Goal: Task Accomplishment & Management: Complete application form

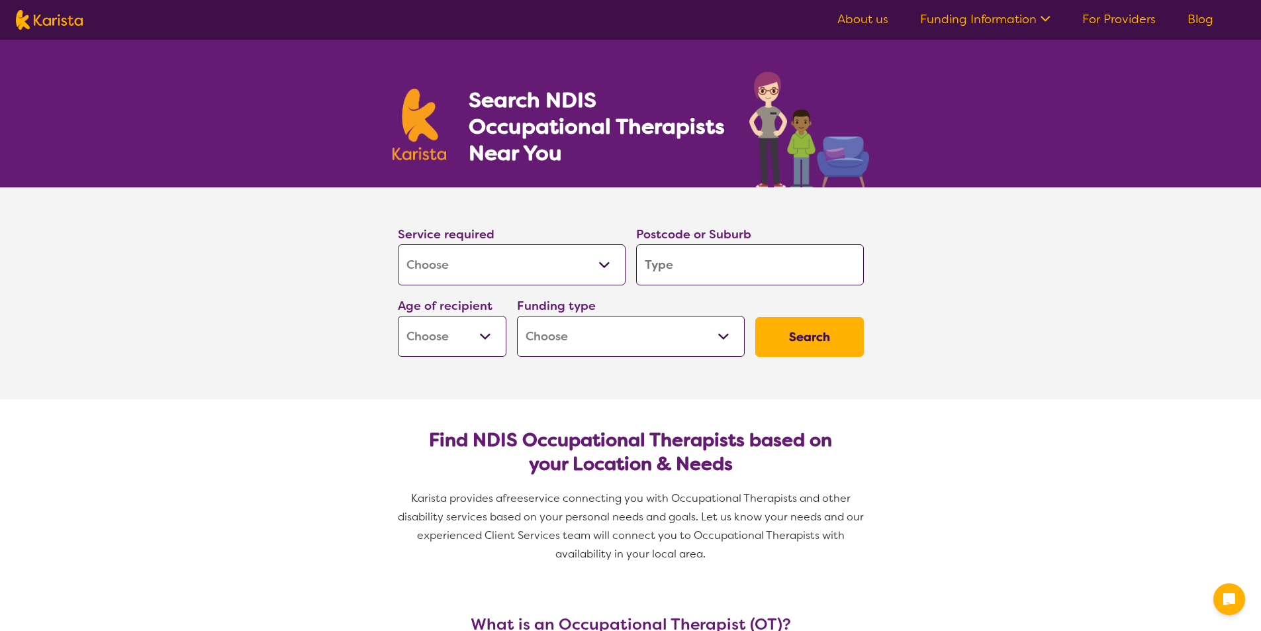
select select "[MEDICAL_DATA]"
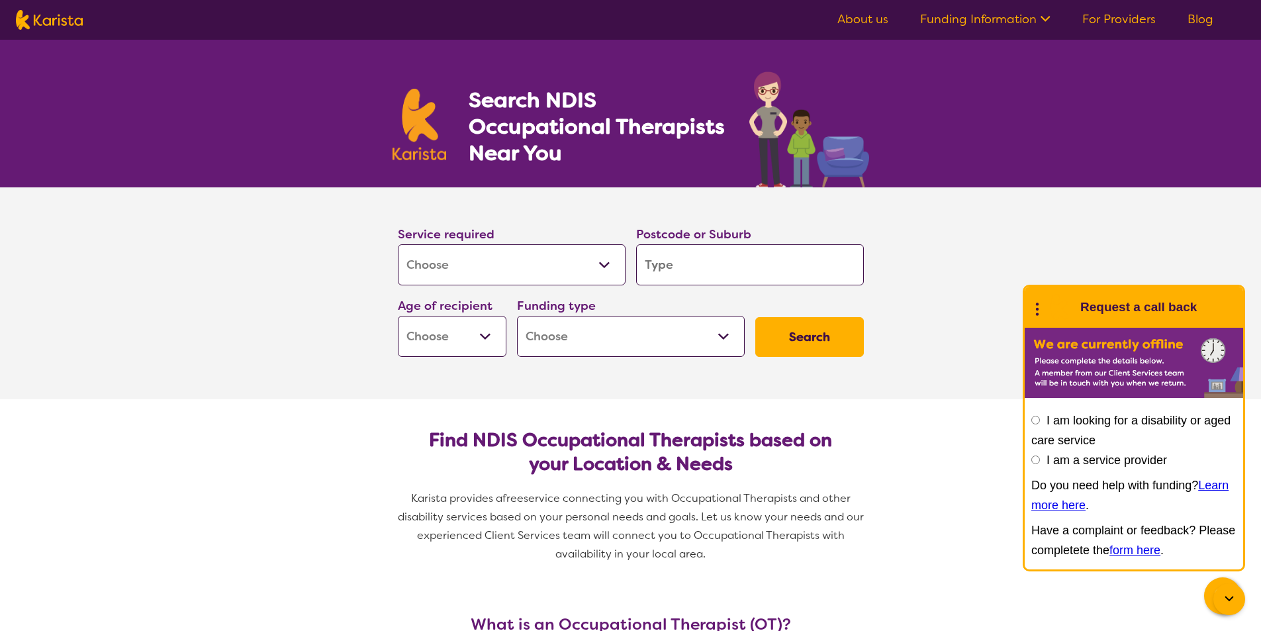
click at [667, 259] on input "search" at bounding box center [750, 264] width 228 height 41
type input "3072"
click at [494, 336] on select "Early Childhood - 0 to 9 Child - 10 to 11 Adolescent - 12 to 17 Adult - 18 to 6…" at bounding box center [452, 336] width 109 height 41
select select "AG"
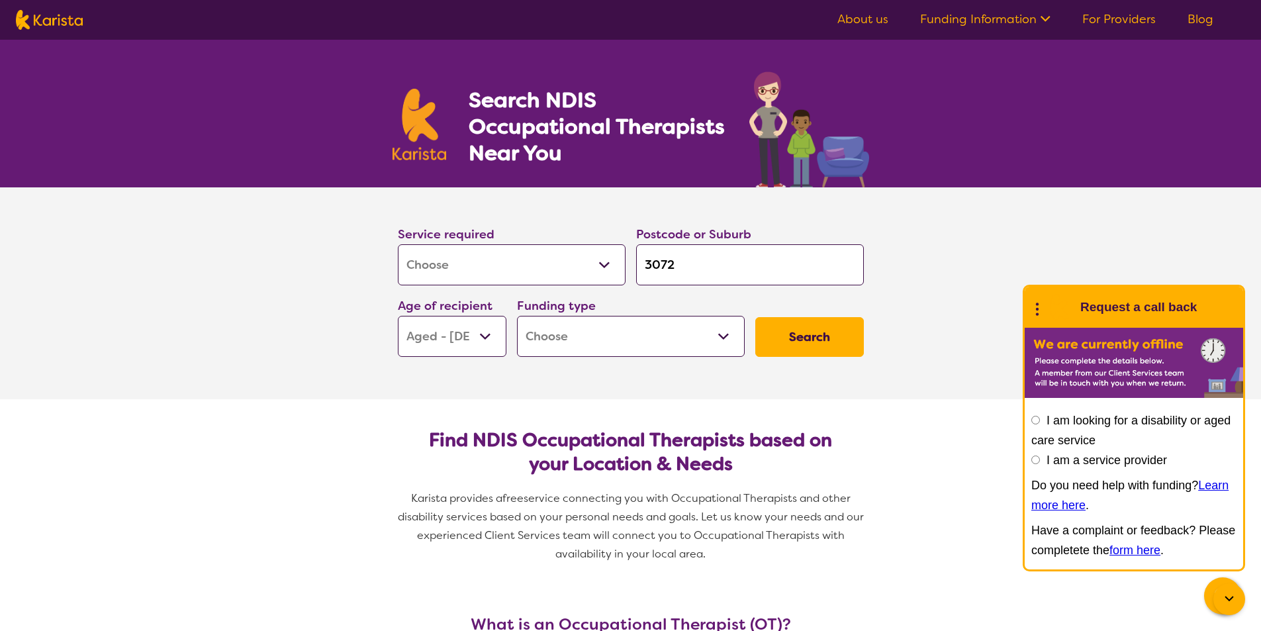
click at [398, 316] on select "Early Childhood - 0 to 9 Child - 10 to 11 Adolescent - 12 to 17 Adult - 18 to 6…" at bounding box center [452, 336] width 109 height 41
select select "AG"
click at [728, 341] on select "Home Care Package (HCP) National Disability Insurance Scheme (NDIS) I don't know" at bounding box center [631, 336] width 228 height 41
select select "HCP"
click at [517, 316] on select "Home Care Package (HCP) National Disability Insurance Scheme (NDIS) I don't know" at bounding box center [631, 336] width 228 height 41
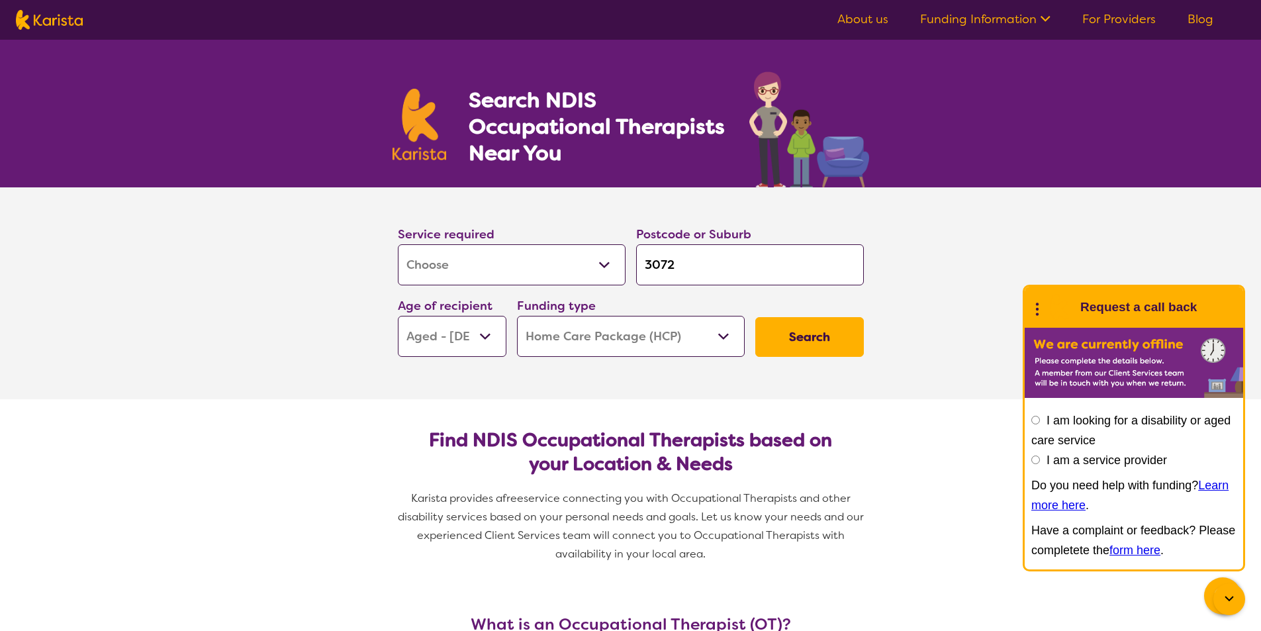
select select "HCP"
click at [804, 334] on button "Search" at bounding box center [809, 337] width 109 height 40
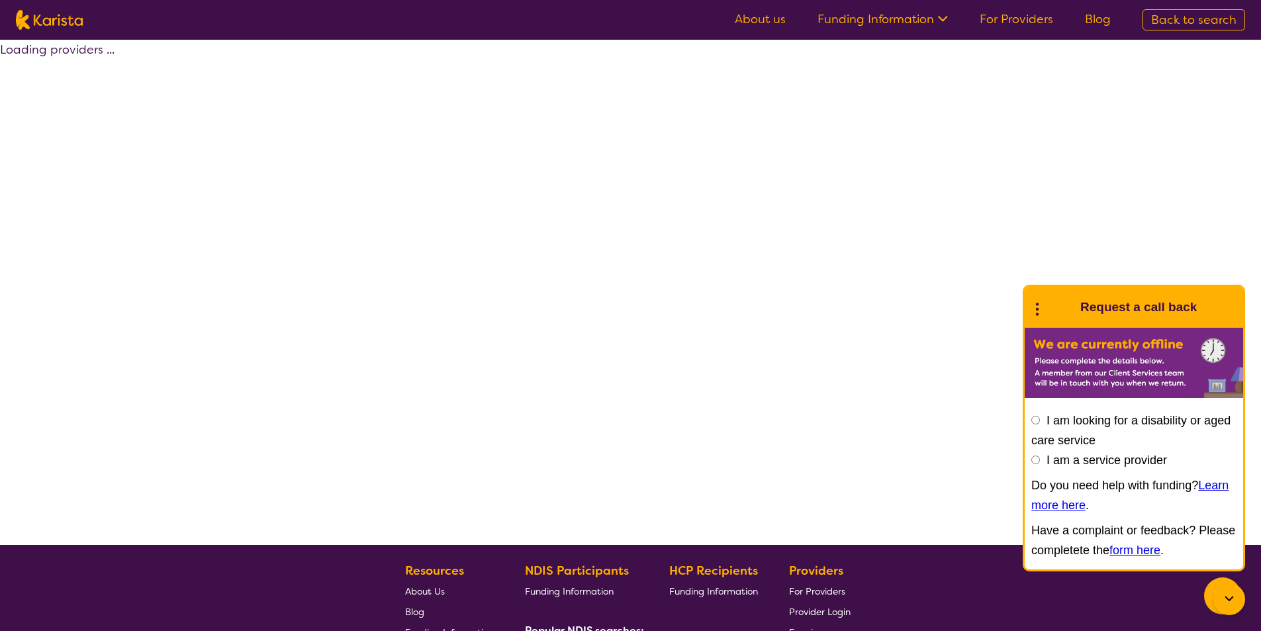
select select "by_score"
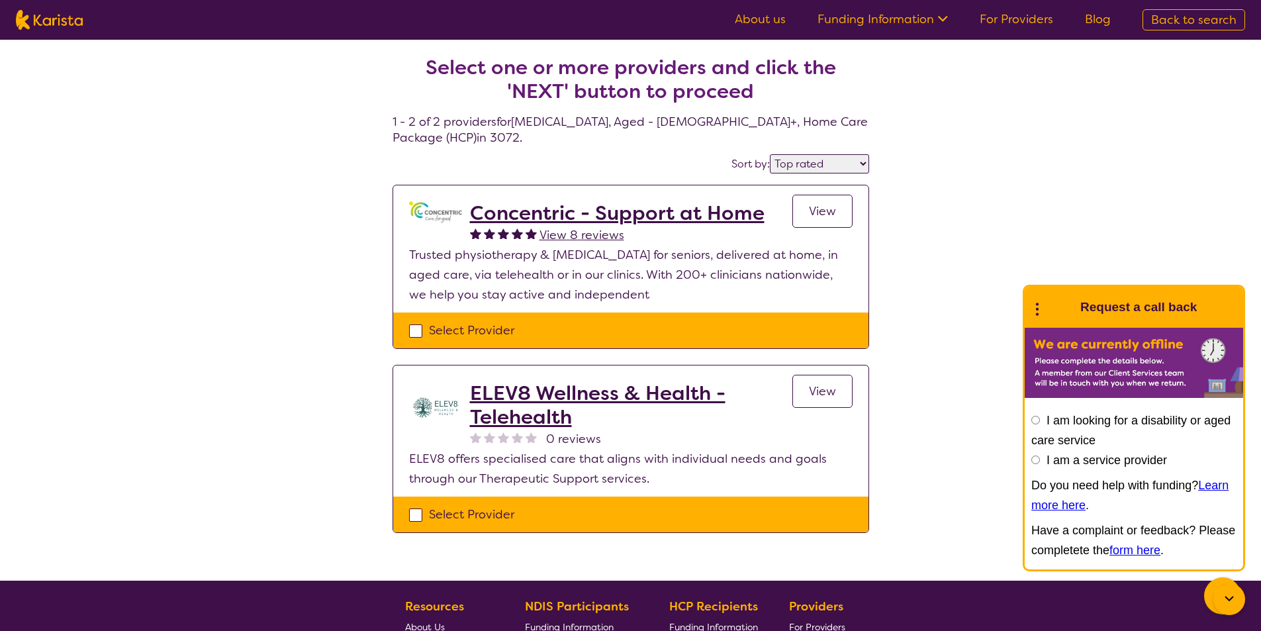
click at [416, 325] on div "Select Provider" at bounding box center [631, 330] width 444 height 20
checkbox input "true"
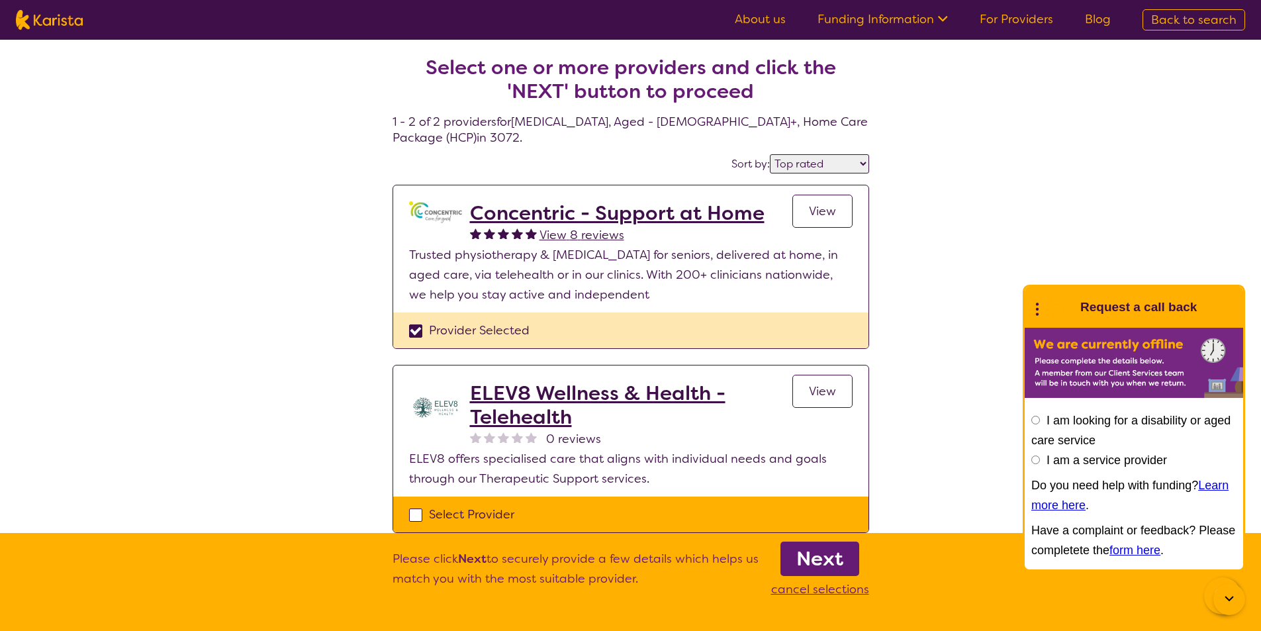
click at [818, 553] on b "Next" at bounding box center [819, 558] width 47 height 26
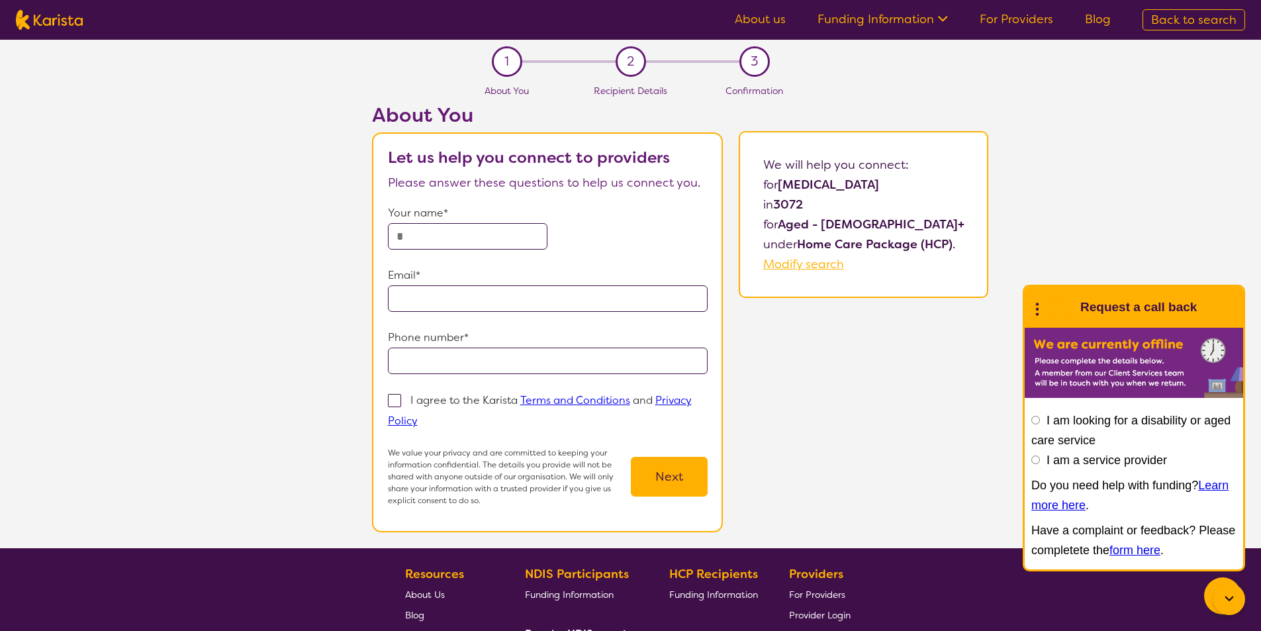
click at [416, 233] on input "text" at bounding box center [468, 236] width 160 height 26
type input "**********"
click at [508, 303] on input "**********" at bounding box center [548, 298] width 320 height 26
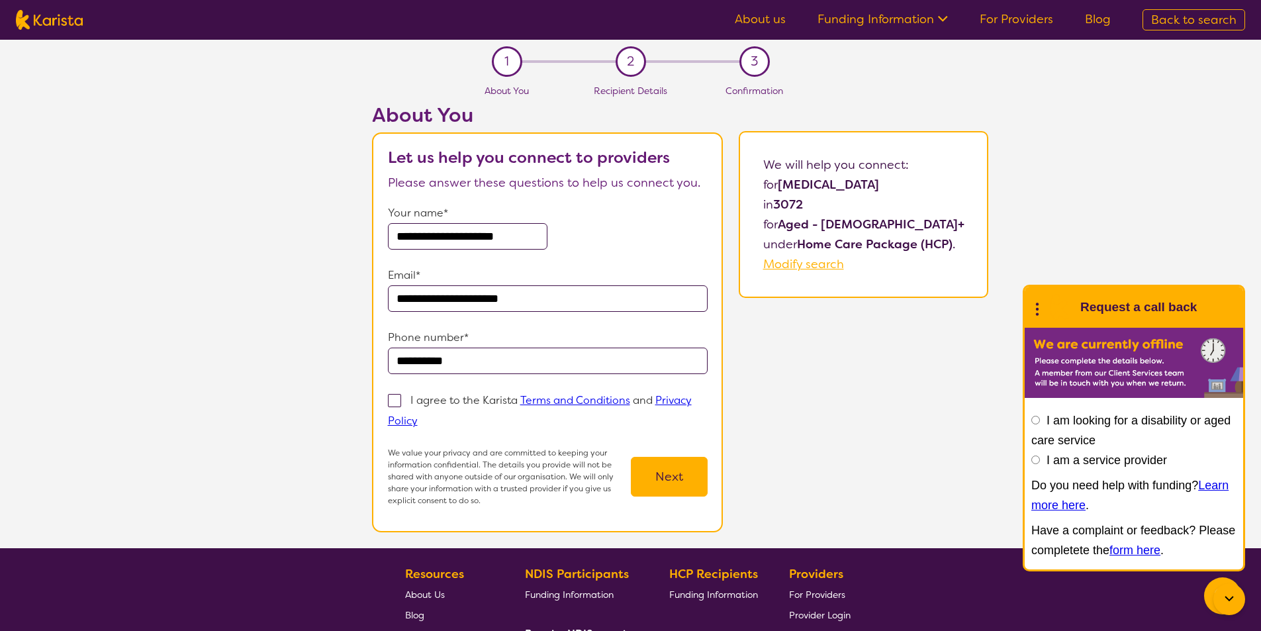
type input "**********"
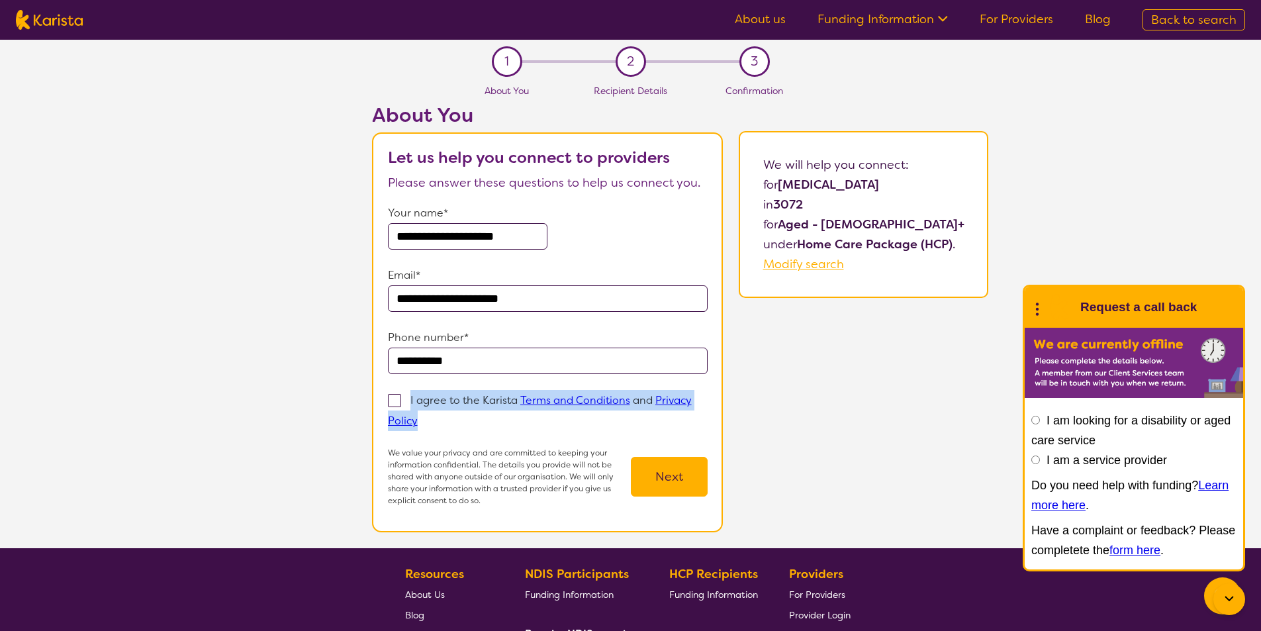
click at [397, 393] on label "I agree to the Karista Terms and Conditions and Privacy Policy" at bounding box center [540, 410] width 304 height 36
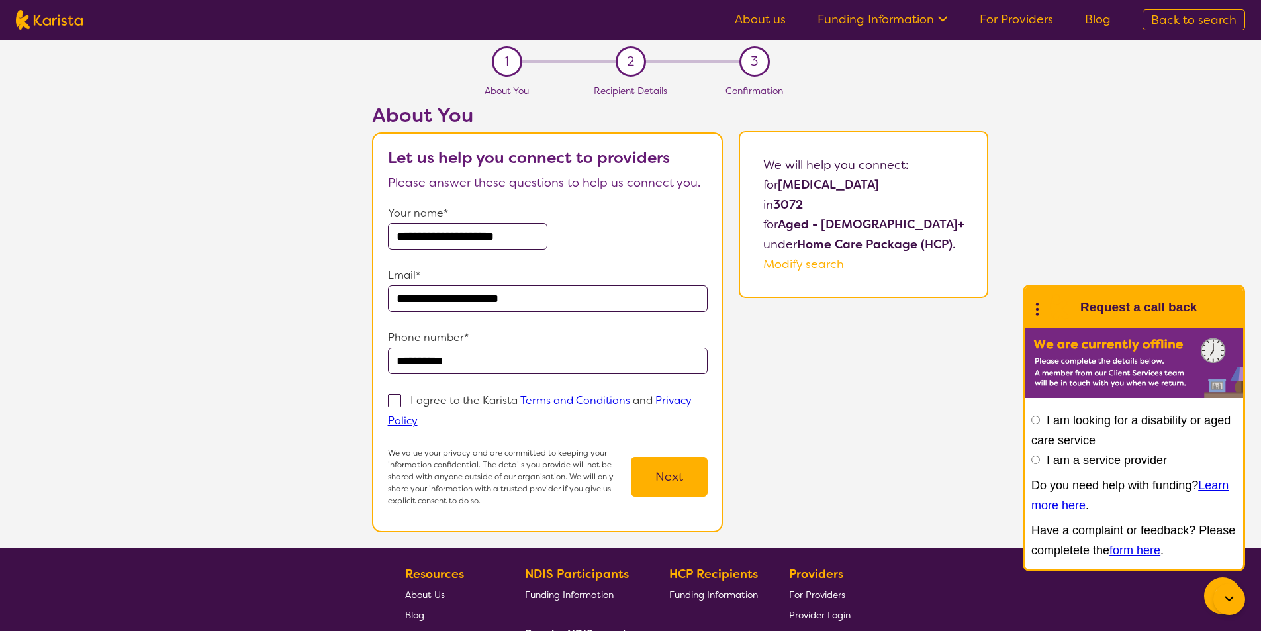
scroll to position [0, 7]
drag, startPoint x: 472, startPoint y: 237, endPoint x: 581, endPoint y: 240, distance: 108.6
click at [581, 240] on div "**********" at bounding box center [548, 226] width 320 height 46
click at [395, 230] on input "**********" at bounding box center [468, 236] width 160 height 26
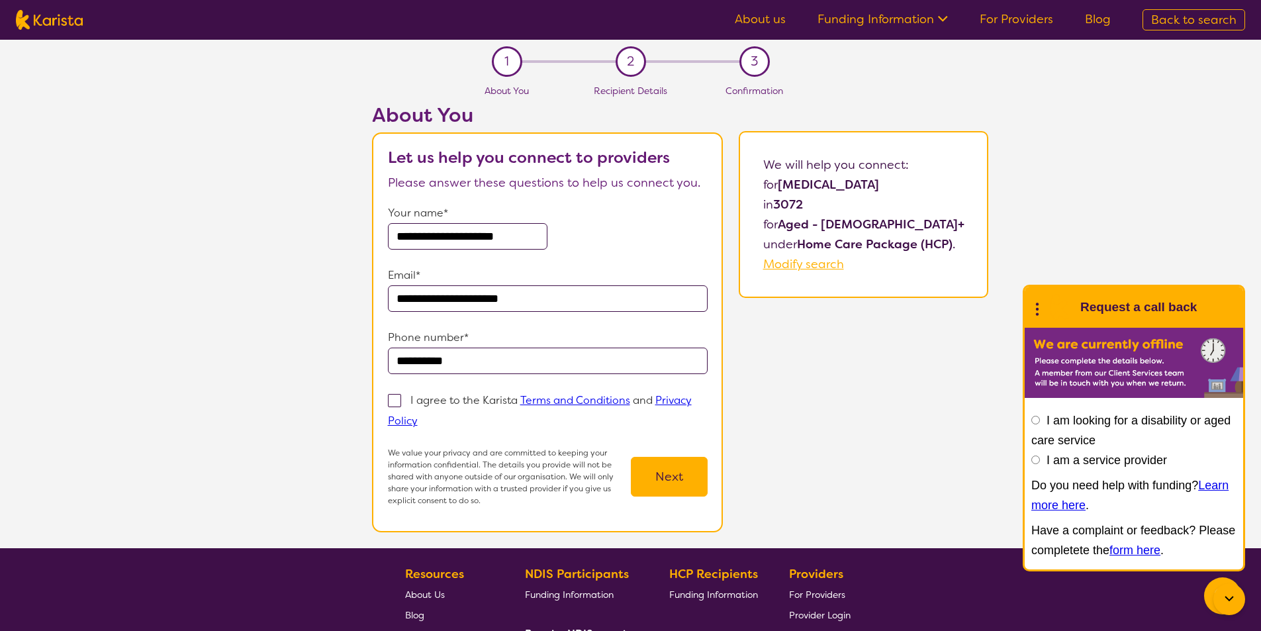
type input "**********"
click at [399, 395] on span at bounding box center [394, 400] width 13 height 13
click at [418, 416] on input "I agree to the Karista Terms and Conditions and Privacy Policy" at bounding box center [422, 420] width 9 height 9
checkbox input "true"
click at [698, 478] on button "Next" at bounding box center [669, 477] width 77 height 40
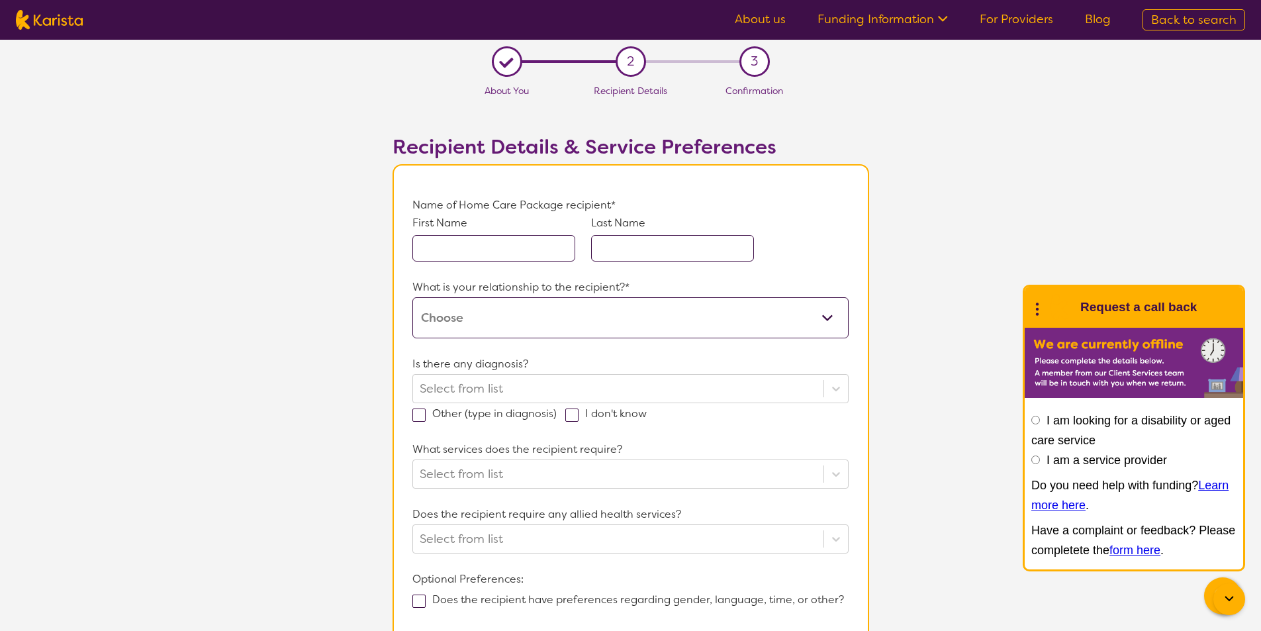
click at [534, 255] on input "text" at bounding box center [493, 248] width 163 height 26
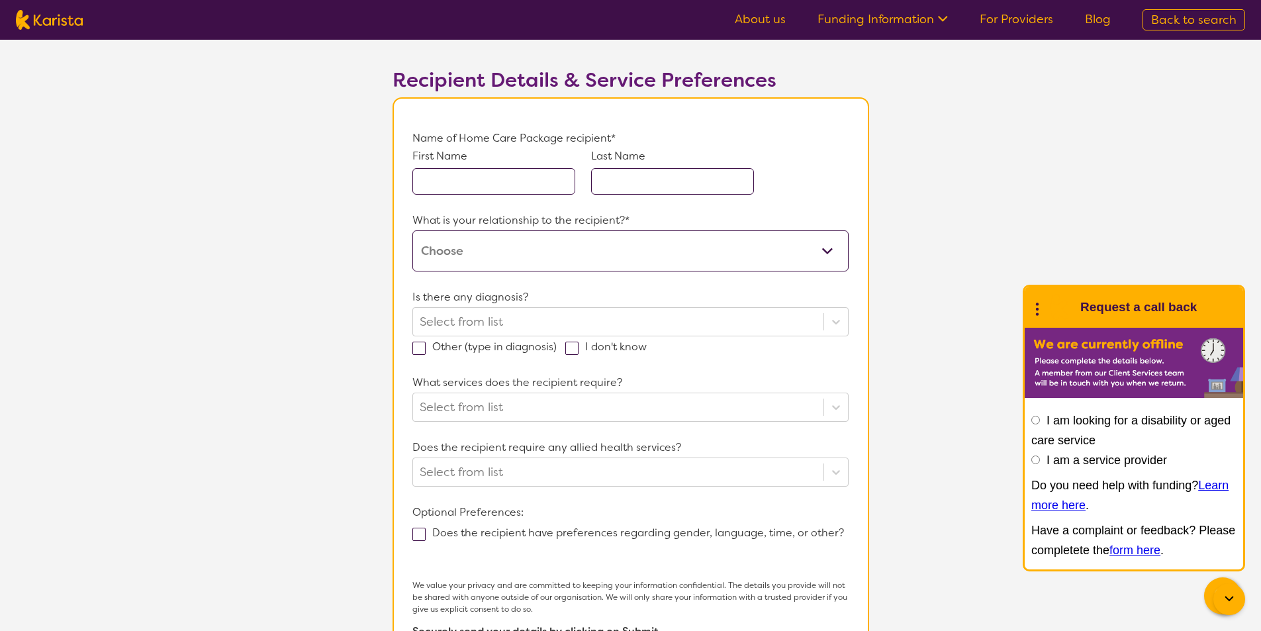
scroll to position [66, 0]
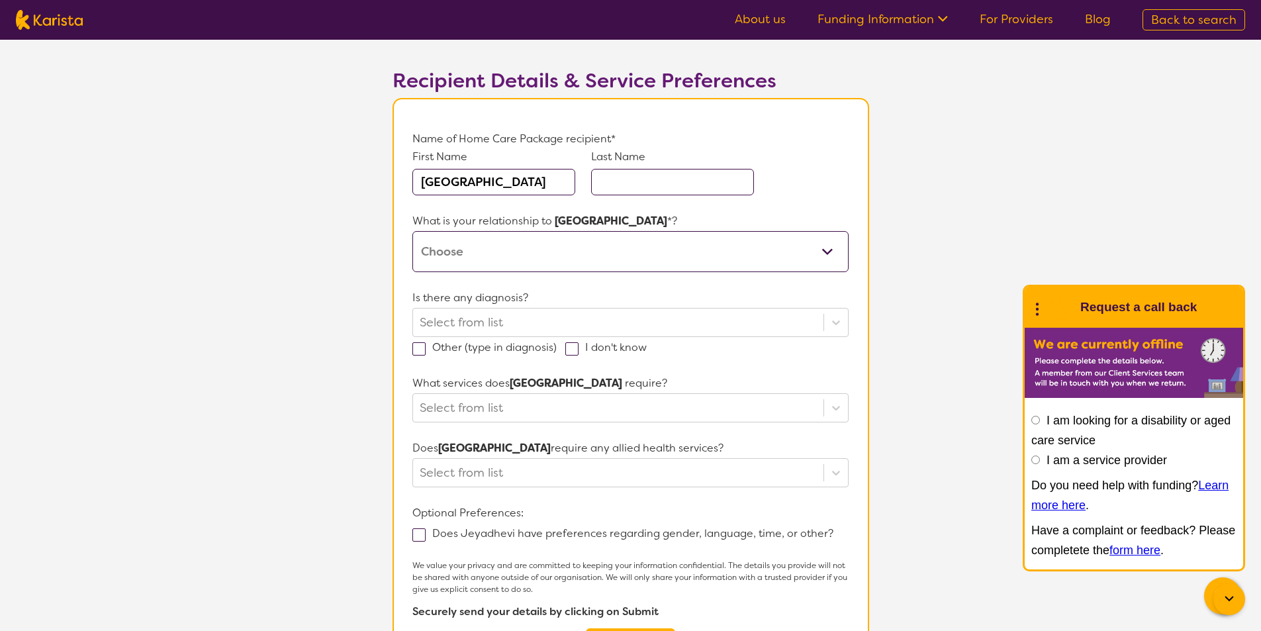
type input "[GEOGRAPHIC_DATA]"
click at [679, 179] on input "text" at bounding box center [672, 182] width 163 height 26
type input "[PERSON_NAME]"
click at [156, 233] on section "L About You 2 Recipient Details 3 Confirmation Recipient Details & Service Pref…" at bounding box center [630, 360] width 1261 height 773
click at [826, 248] on select "This request is for myself I am their parent I am their child I am their spouse…" at bounding box center [630, 251] width 436 height 41
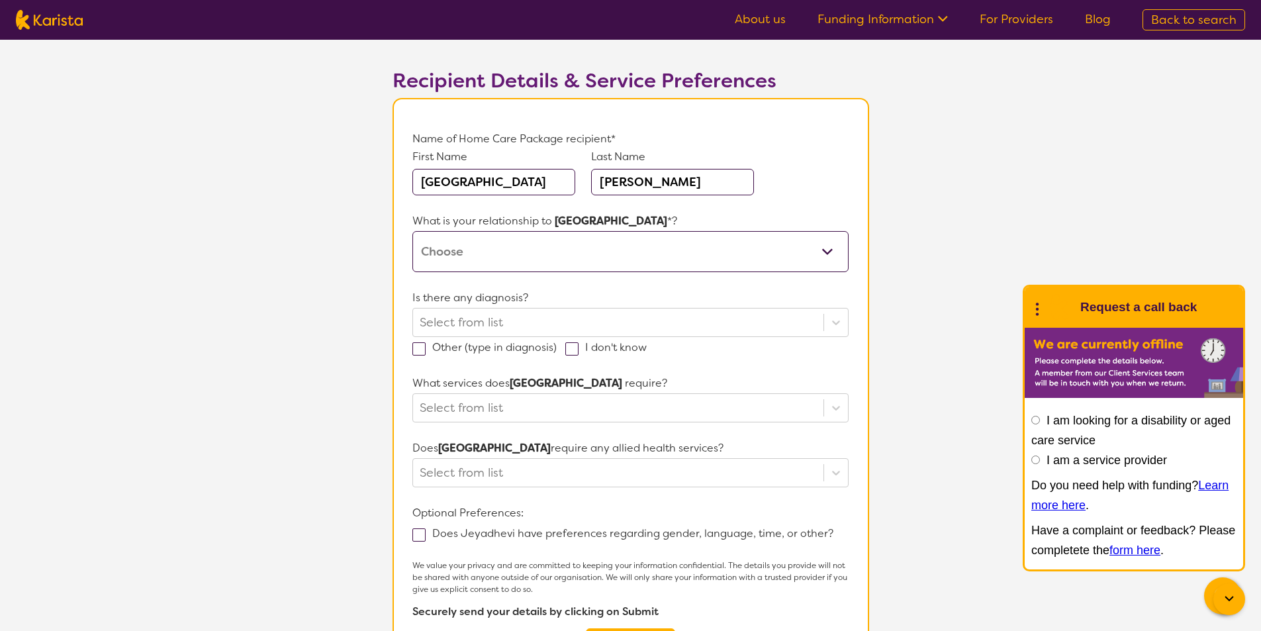
select select "I am their child"
click at [412, 231] on select "This request is for myself I am their parent I am their child I am their spouse…" at bounding box center [630, 251] width 436 height 41
click at [839, 318] on icon at bounding box center [835, 322] width 13 height 13
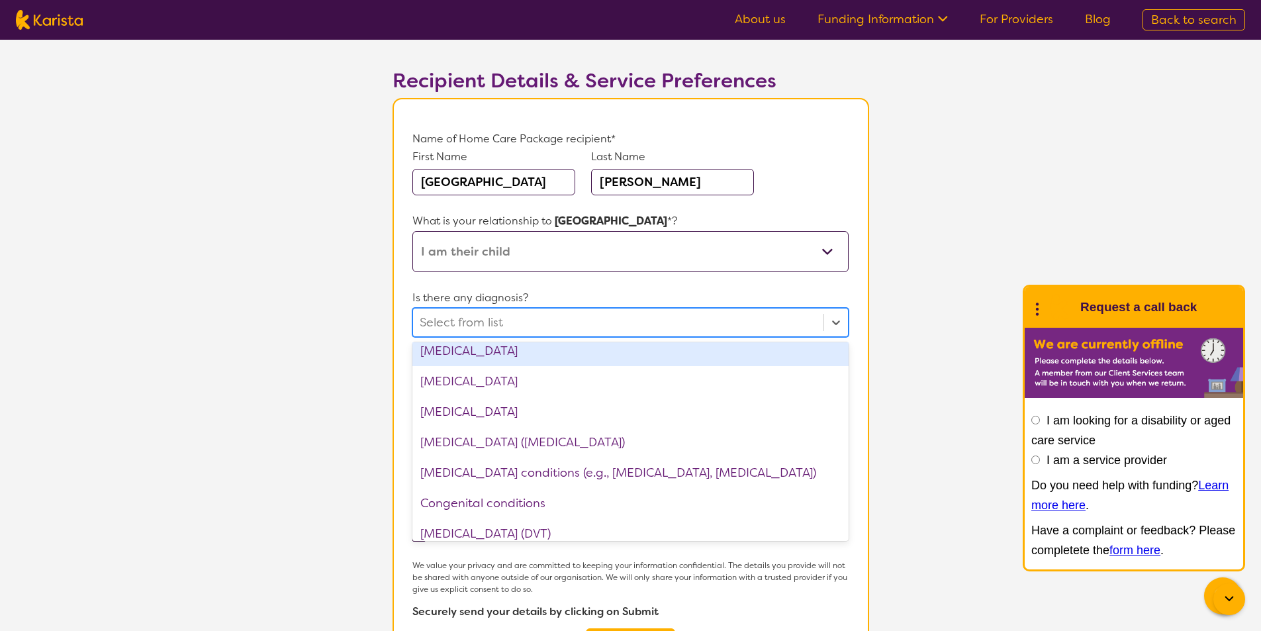
scroll to position [530, 0]
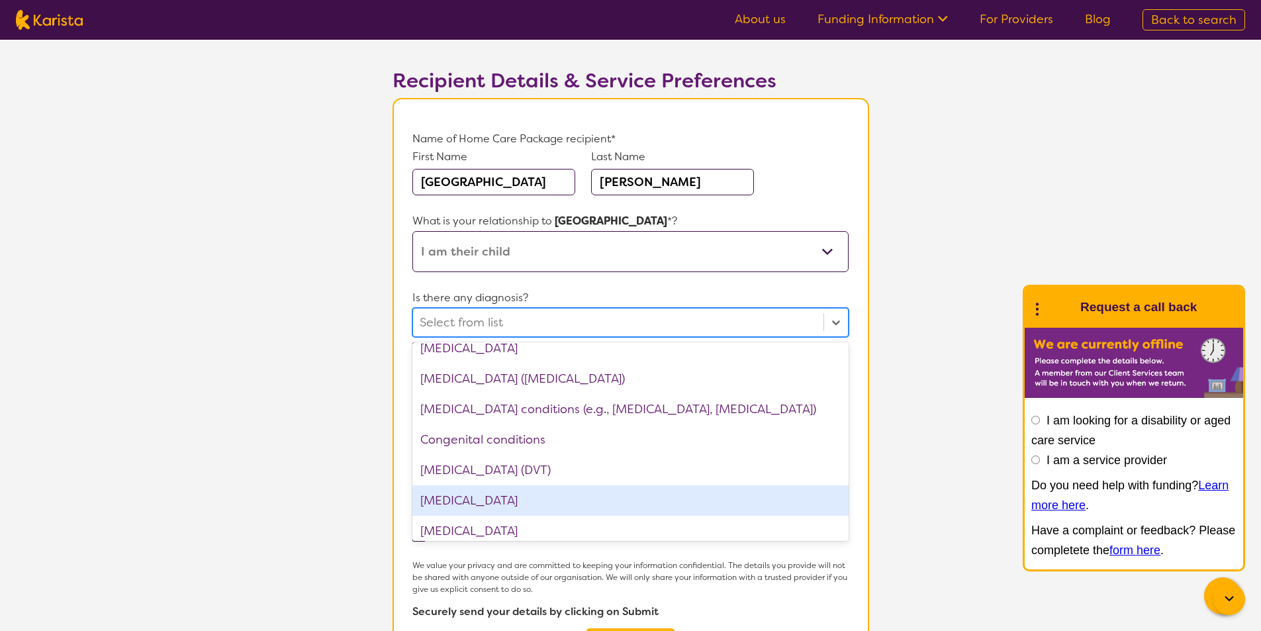
click at [461, 497] on div "[MEDICAL_DATA]" at bounding box center [630, 500] width 436 height 30
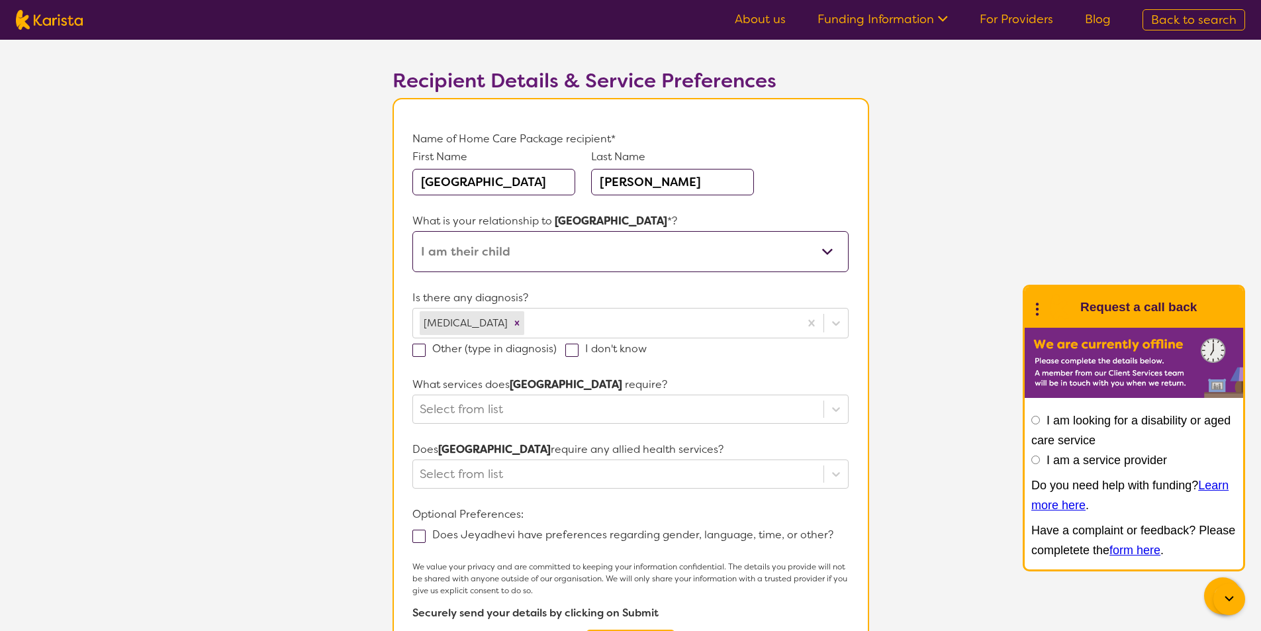
click at [100, 340] on section "L About You 2 Recipient Details 3 Confirmation Recipient Details & Service Pref…" at bounding box center [630, 361] width 1261 height 775
click at [419, 347] on span at bounding box center [418, 350] width 13 height 13
click at [557, 347] on input "Other (type in diagnosis)" at bounding box center [561, 348] width 9 height 9
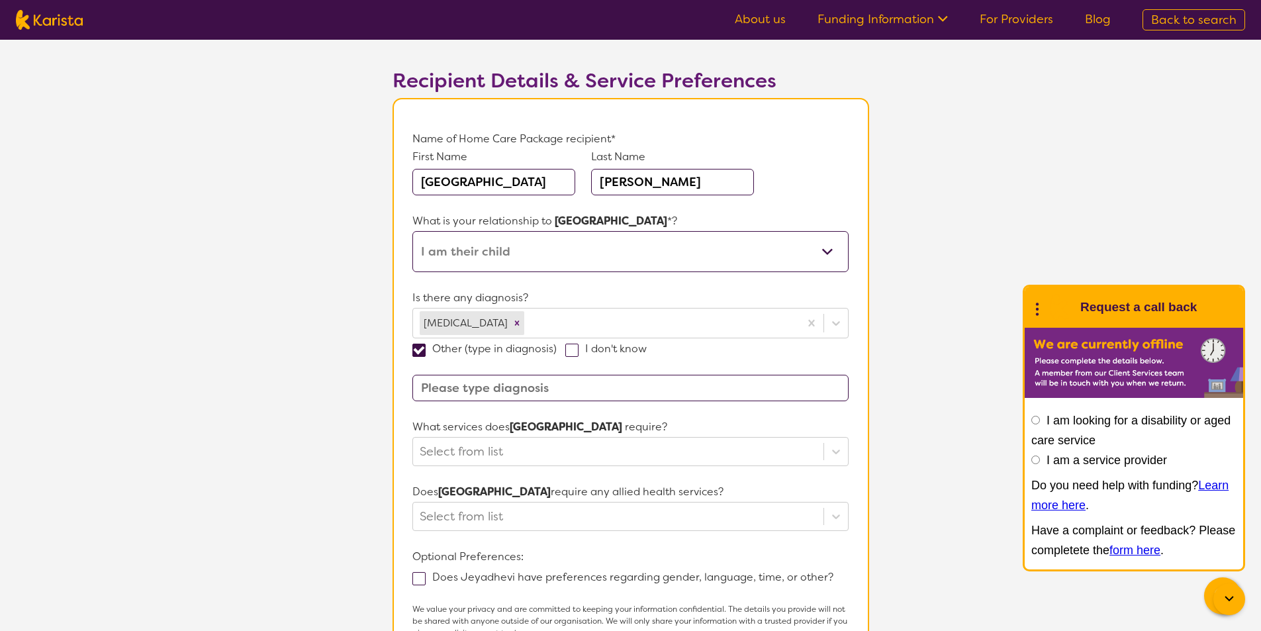
click at [563, 350] on input "Other (type in diagnosis)" at bounding box center [561, 348] width 9 height 9
checkbox input "false"
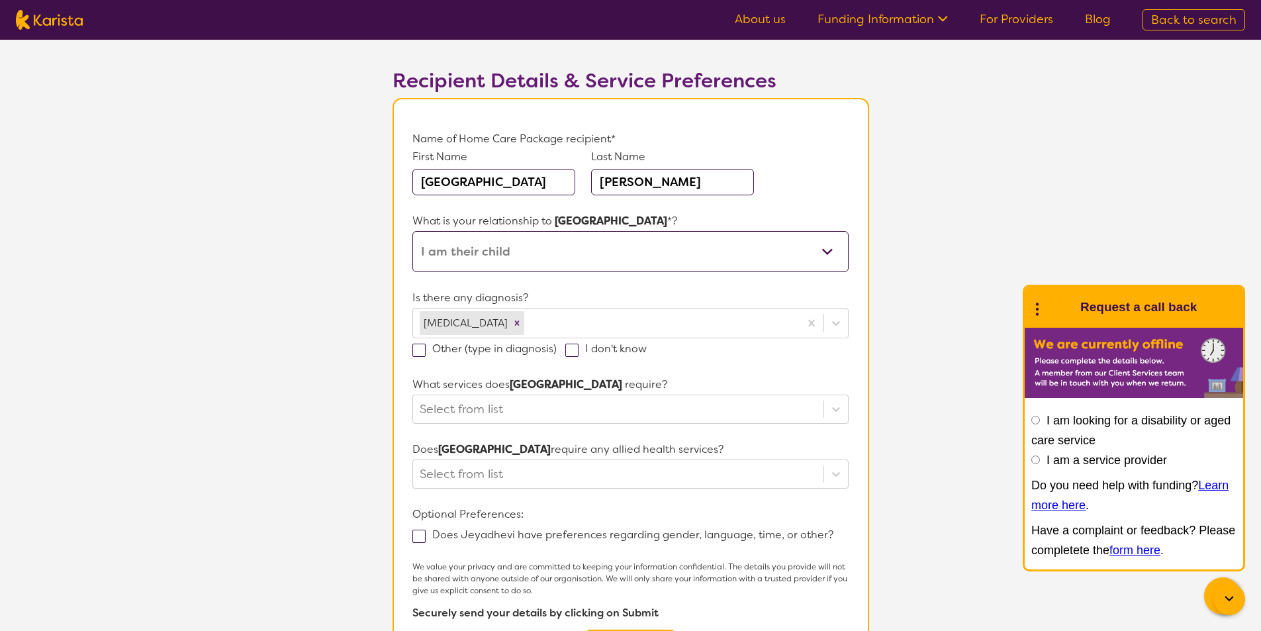
click at [573, 350] on span at bounding box center [571, 350] width 13 height 13
click at [647, 350] on input "I don't know" at bounding box center [651, 348] width 9 height 9
checkbox input "true"
click at [836, 413] on icon at bounding box center [835, 408] width 13 height 13
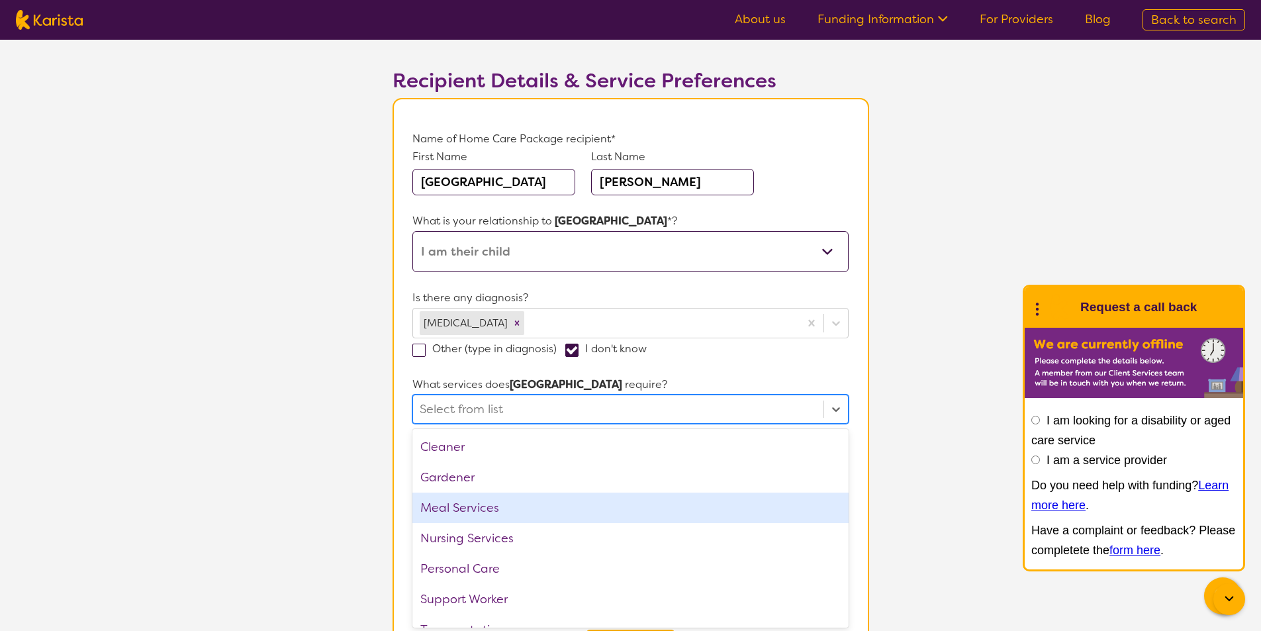
scroll to position [20, 0]
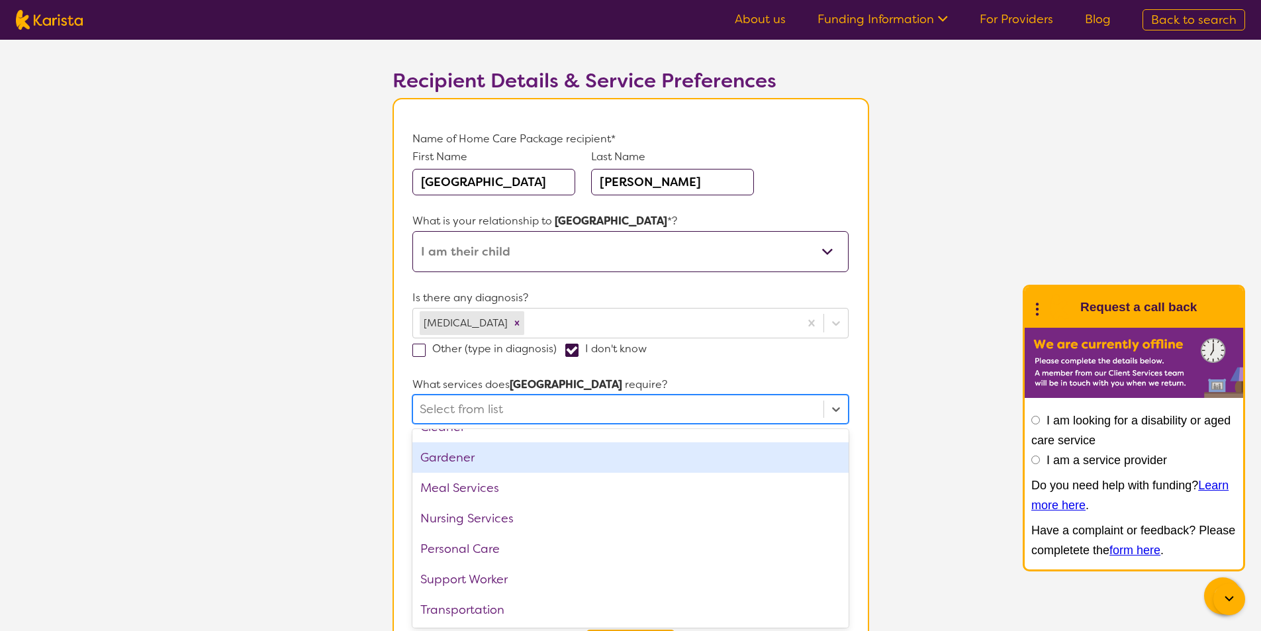
click at [0, 291] on section "L About You 2 Recipient Details 3 Confirmation Recipient Details & Service Pref…" at bounding box center [630, 361] width 1261 height 775
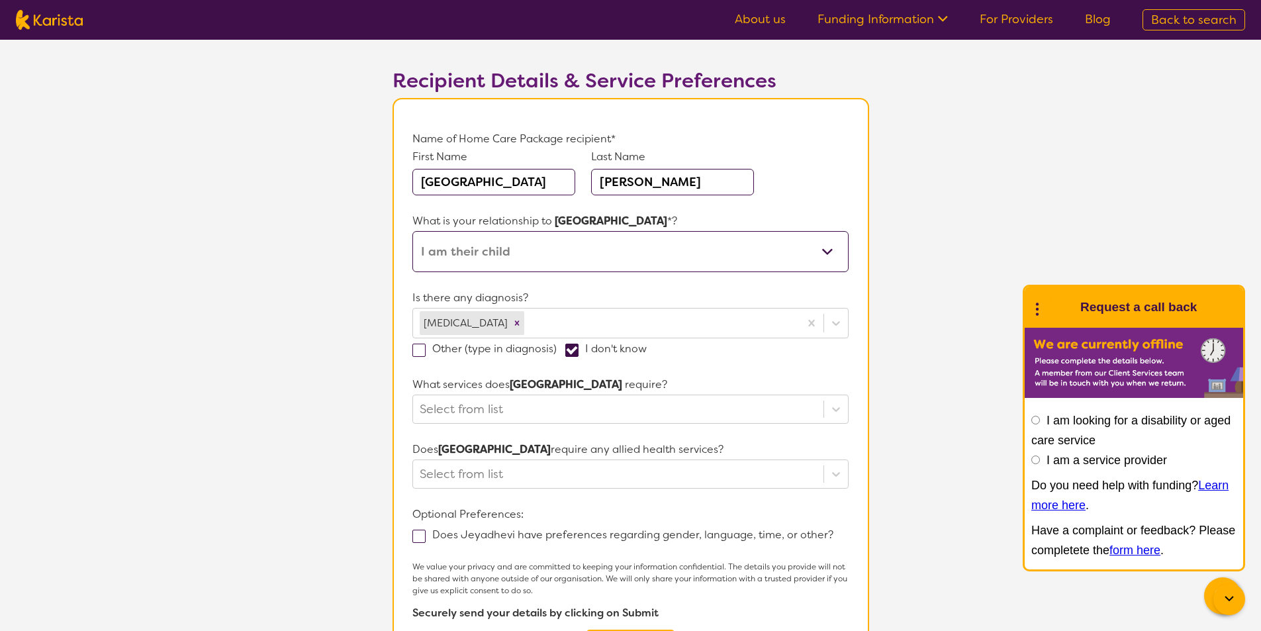
scroll to position [199, 0]
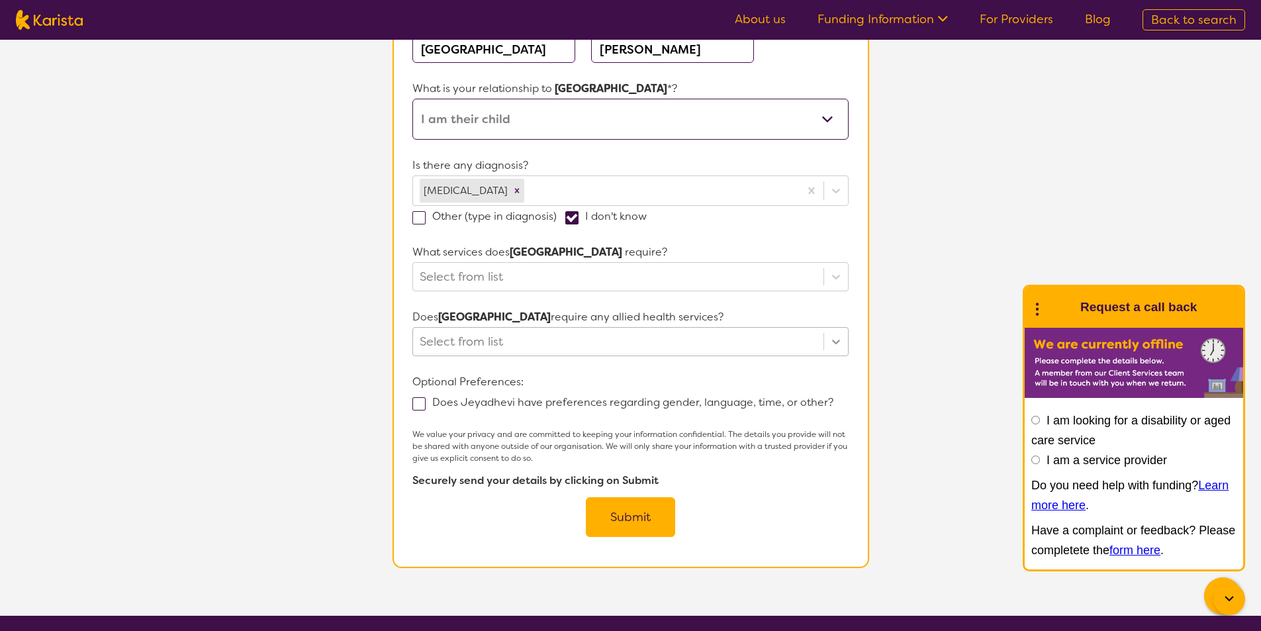
click at [835, 339] on icon at bounding box center [835, 341] width 13 height 13
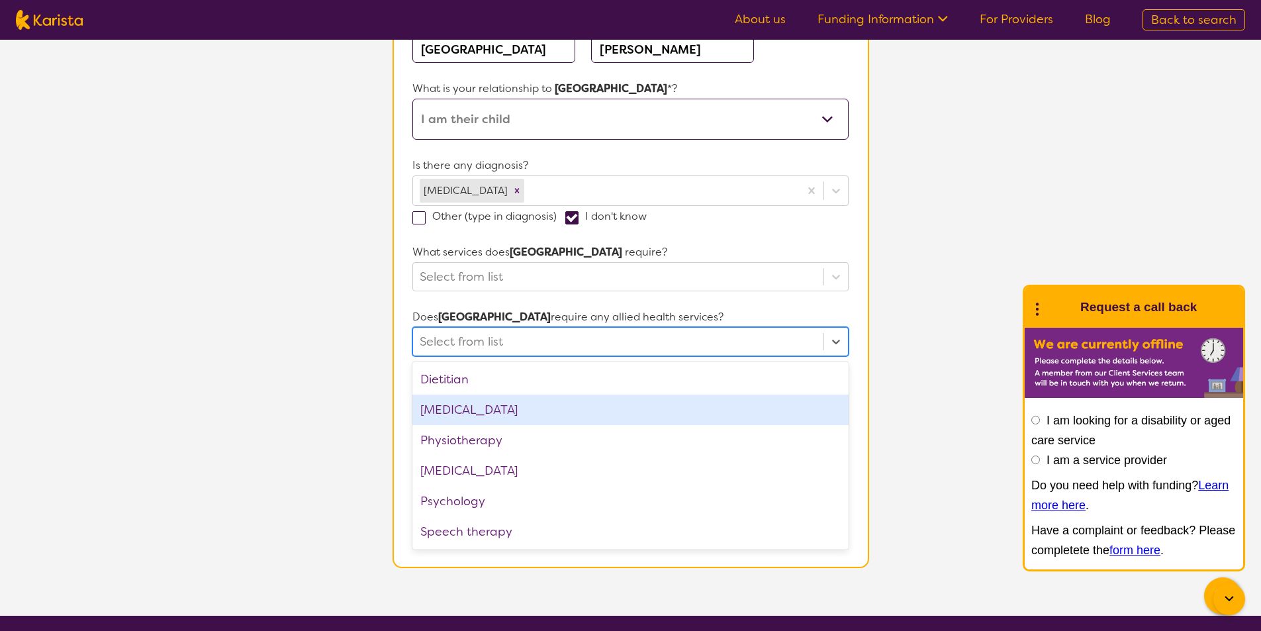
click at [540, 408] on div "[MEDICAL_DATA]" at bounding box center [630, 410] width 436 height 30
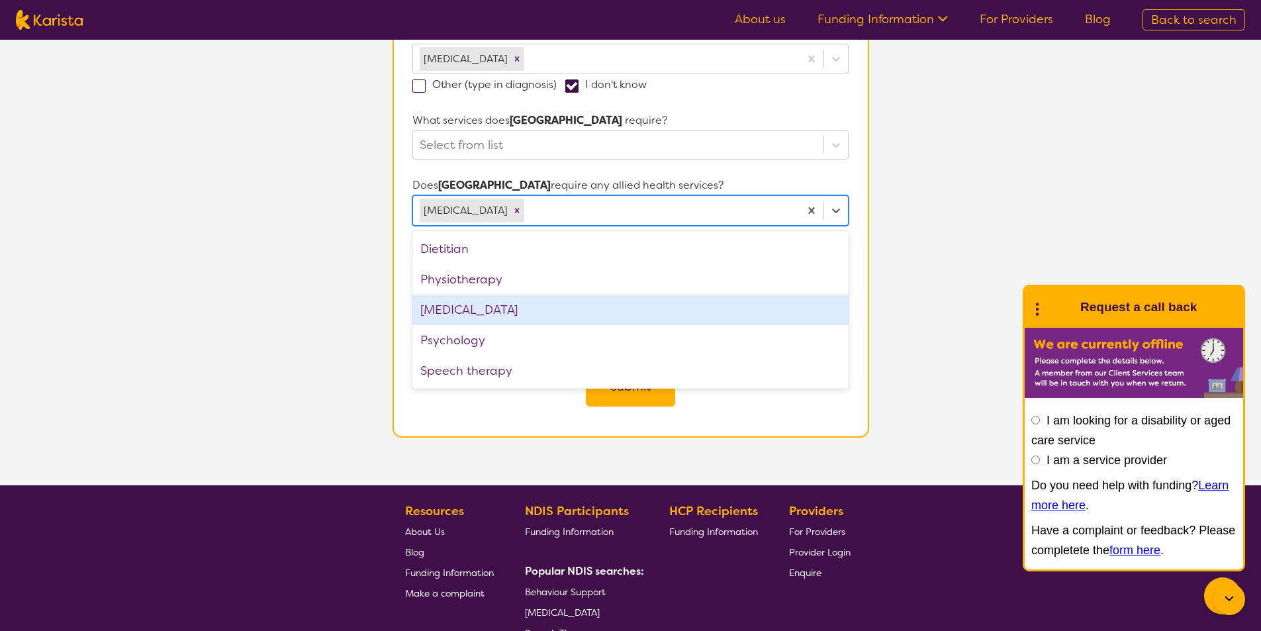
scroll to position [331, 0]
click at [268, 384] on section "L About You 2 Recipient Details 3 Confirmation Recipient Details & Service Pref…" at bounding box center [630, 97] width 1261 height 776
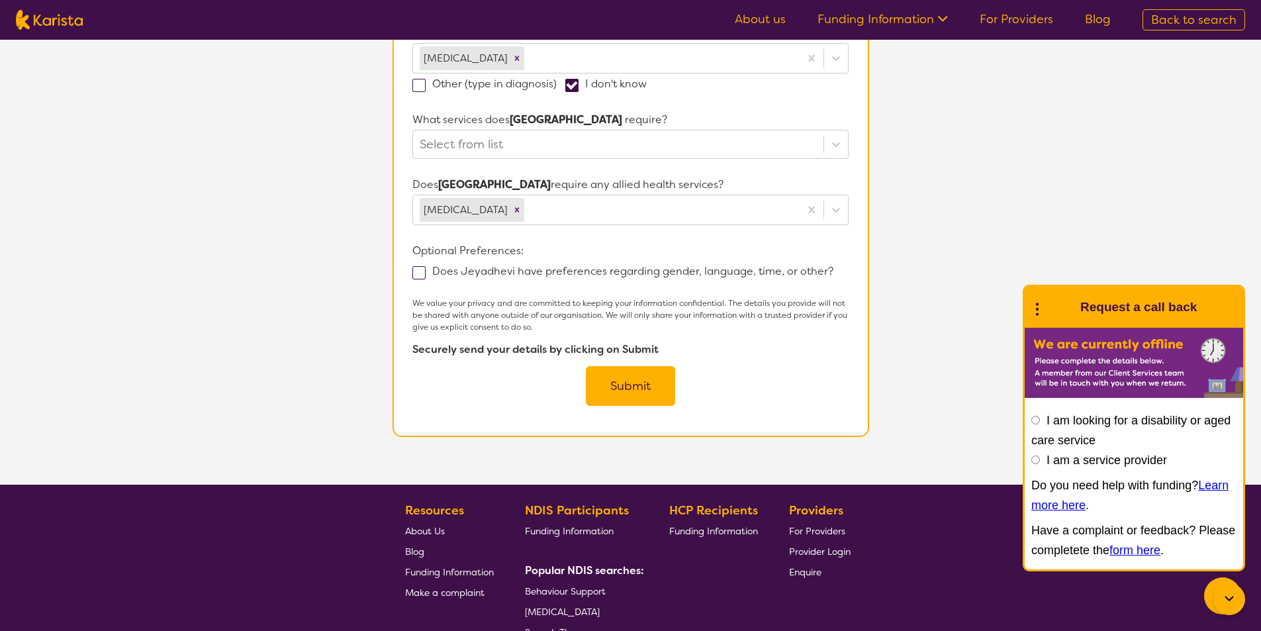
click at [640, 381] on button "Submit" at bounding box center [630, 386] width 89 height 40
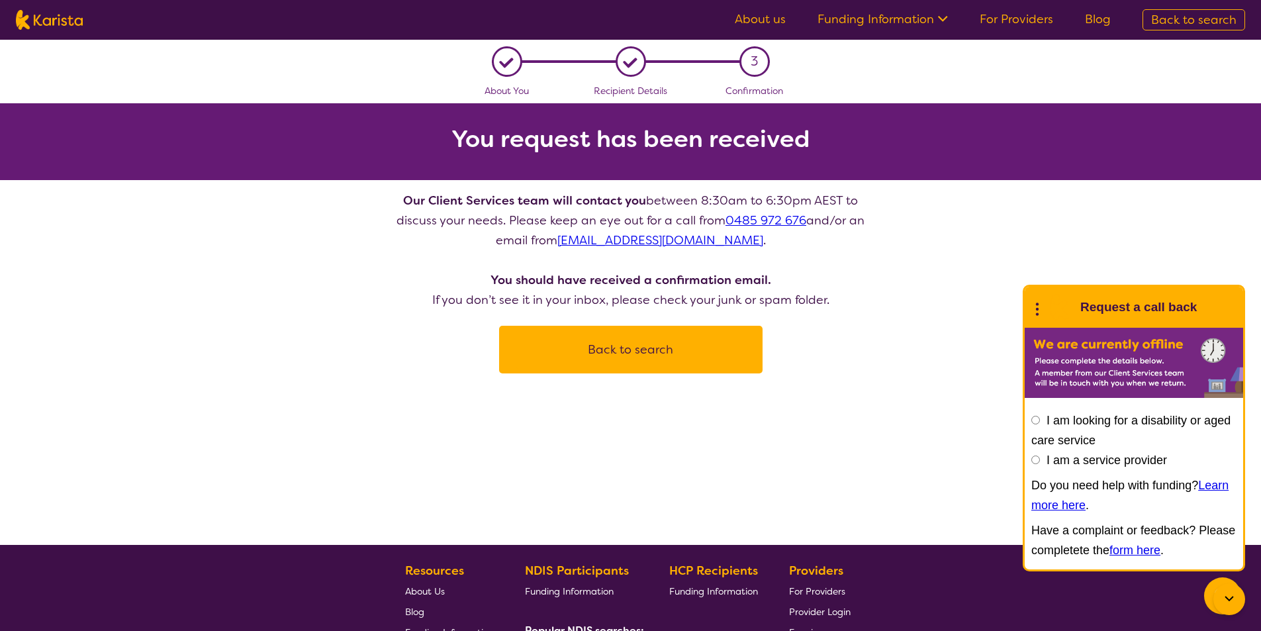
click at [953, 360] on div "L About You L Recipient Details 3 Confirmation You request has been received Ou…" at bounding box center [630, 207] width 1261 height 334
